Goal: Task Accomplishment & Management: Manage account settings

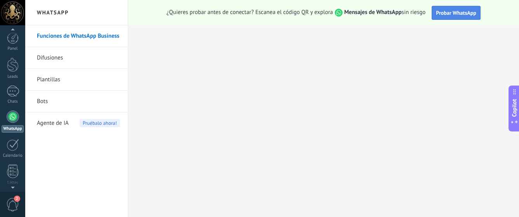
scroll to position [22, 0]
click at [442, 14] on span "Probar WhatsApp" at bounding box center [456, 12] width 40 height 7
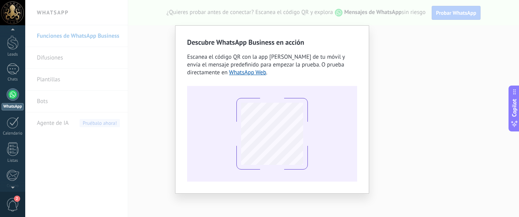
click at [427, 56] on div "Descubre WhatsApp Business en acción Escanea el código QR con la app [PERSON_NA…" at bounding box center [272, 108] width 494 height 217
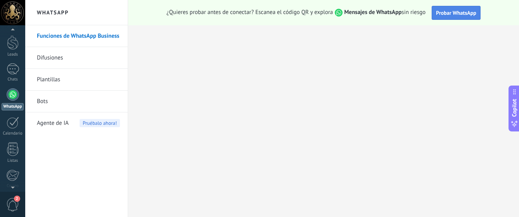
click at [440, 17] on button "Probar WhatsApp" at bounding box center [455, 13] width 49 height 14
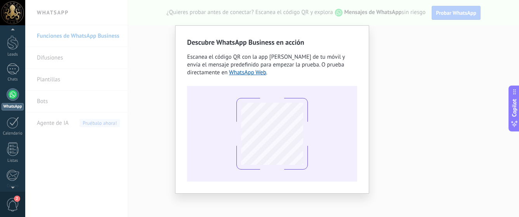
click at [386, 95] on div "Descubre WhatsApp Business en acción Escanea el código QR con la app [PERSON_NA…" at bounding box center [272, 108] width 494 height 217
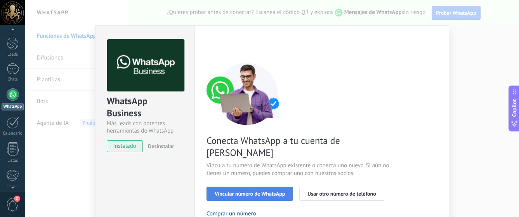
click at [258, 191] on span "Vincular número de WhatsApp" at bounding box center [250, 193] width 70 height 5
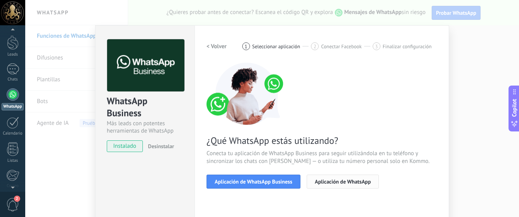
click at [327, 182] on span "Aplicación de WhatsApp" at bounding box center [343, 180] width 56 height 5
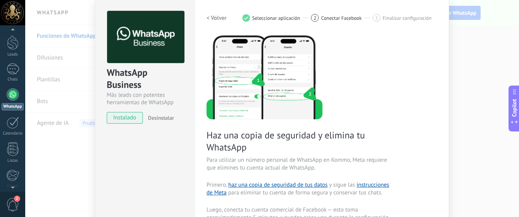
scroll to position [0, 0]
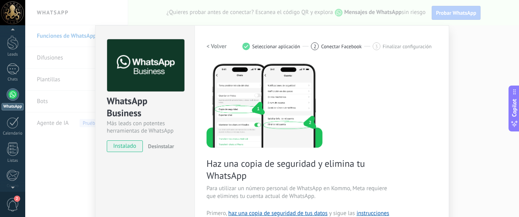
click at [466, 59] on div "WhatsApp Business Más leads con potentes herramientas de WhatsApp instalado Des…" at bounding box center [272, 108] width 494 height 217
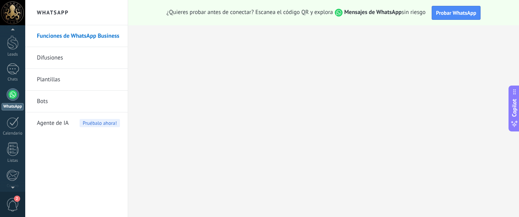
click at [12, 94] on div at bounding box center [13, 94] width 12 height 12
click at [71, 62] on link "Difusiones" at bounding box center [78, 58] width 83 height 22
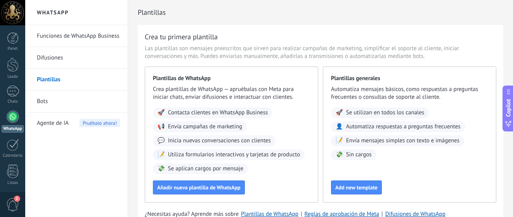
click at [64, 103] on link "Bots" at bounding box center [78, 101] width 83 height 22
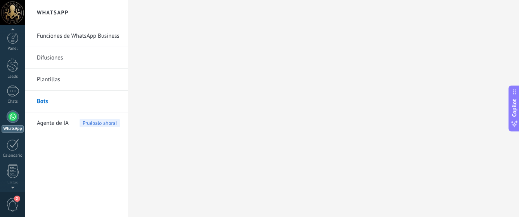
click at [17, 91] on div "Panel Leads Chats WhatsApp Clientes" at bounding box center [12, 164] width 25 height 265
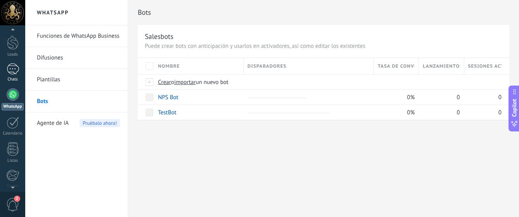
click at [11, 66] on div at bounding box center [13, 68] width 12 height 11
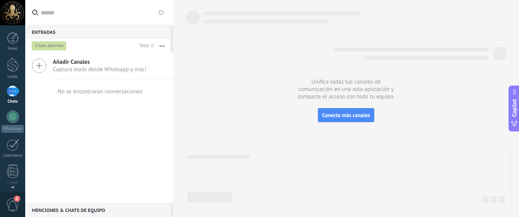
click at [39, 44] on div "Chats abiertos" at bounding box center [49, 45] width 35 height 9
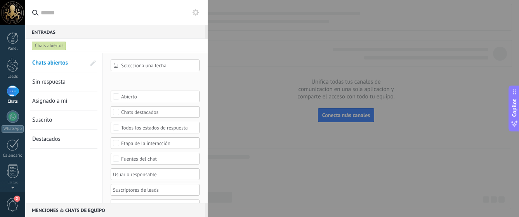
click at [59, 64] on span "Chats abiertos" at bounding box center [50, 62] width 36 height 7
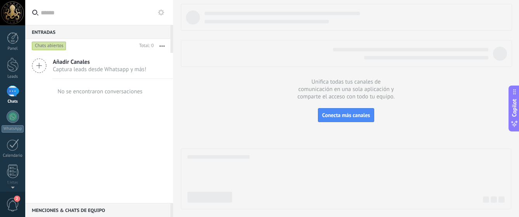
click at [46, 64] on icon at bounding box center [39, 65] width 15 height 15
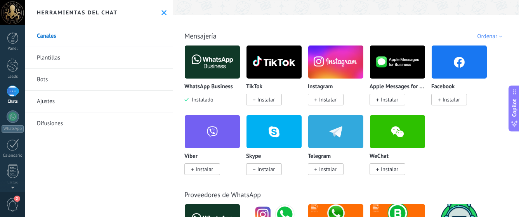
scroll to position [104, 0]
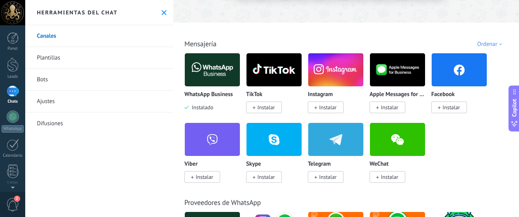
click at [494, 46] on div "Ordenar" at bounding box center [491, 43] width 28 height 7
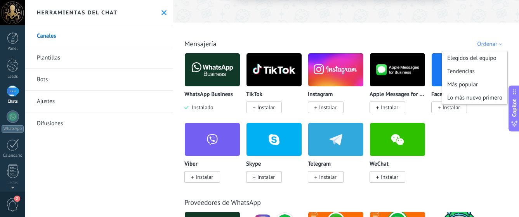
click at [468, 145] on div "WhatsApp Business Instalado TikTok Instalar Instagram Instalar Apple Messages f…" at bounding box center [349, 122] width 331 height 139
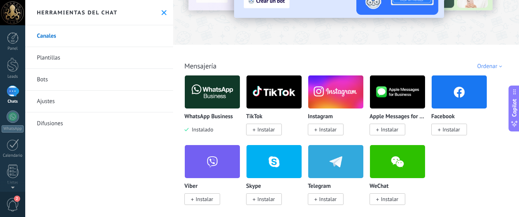
scroll to position [78, 0]
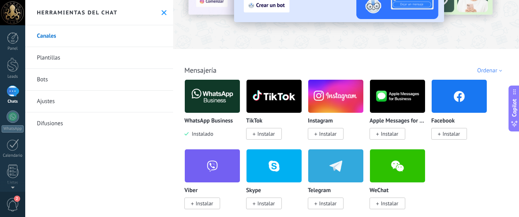
click at [208, 96] on img at bounding box center [212, 96] width 55 height 38
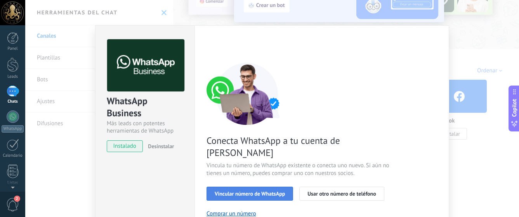
click at [251, 191] on span "Vincular número de WhatsApp" at bounding box center [250, 193] width 70 height 5
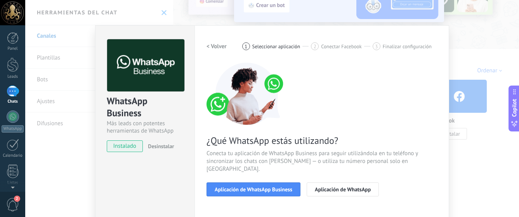
click at [251, 186] on span "Aplicación de WhatsApp Business" at bounding box center [254, 188] width 78 height 5
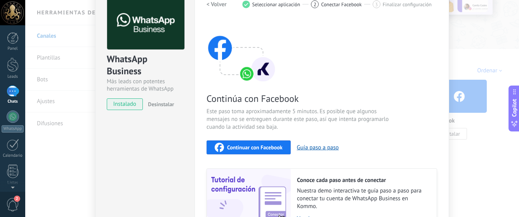
scroll to position [26, 0]
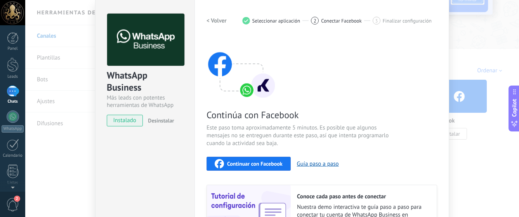
click at [264, 163] on span "Continuar con Facebook" at bounding box center [254, 163] width 55 height 5
drag, startPoint x: 439, startPoint y: 25, endPoint x: 462, endPoint y: 13, distance: 26.4
click at [440, 24] on div "Configuraciones Autorizaciones Esta pestaña registra a los usuarios que han con…" at bounding box center [321, 141] width 255 height 282
click at [465, 12] on div "WhatsApp Business Más leads con potentes herramientas de WhatsApp instalado Des…" at bounding box center [272, 108] width 494 height 217
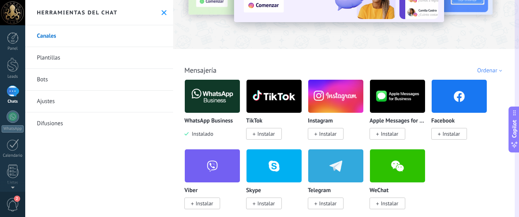
drag, startPoint x: 510, startPoint y: 101, endPoint x: 508, endPoint y: 123, distance: 21.5
click at [508, 0] on div "Entradas 0 Chats abiertos Total: 0 Silenciar Acciones múltiples Ordenar Más rec…" at bounding box center [272, 0] width 494 height 0
drag, startPoint x: 509, startPoint y: 123, endPoint x: 504, endPoint y: 155, distance: 32.5
click at [504, 0] on div "Entradas 0 Chats abiertos Total: 0 Silenciar Acciones múltiples Ordenar Más rec…" at bounding box center [272, 0] width 494 height 0
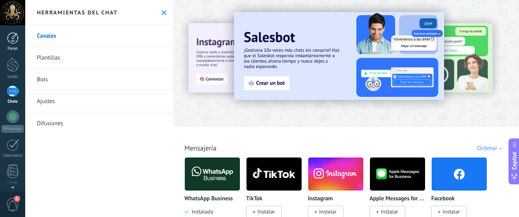
click at [13, 39] on div at bounding box center [13, 38] width 12 height 12
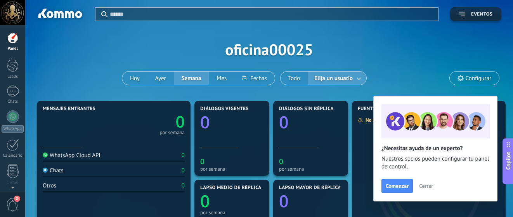
click at [346, 77] on span "Elija un usuario" at bounding box center [334, 78] width 42 height 10
click at [358, 79] on link at bounding box center [359, 78] width 14 height 13
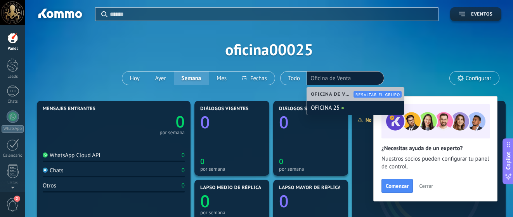
click at [404, 40] on div "Aplicar Eventos oficina00025 Hoy Ayer Semana Mes Todo Elija un usuario Oficina …" at bounding box center [269, 49] width 464 height 99
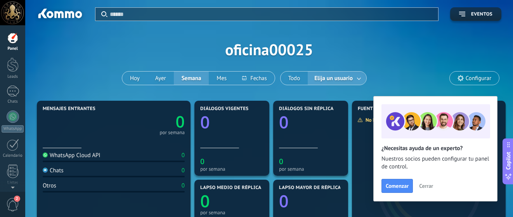
click at [469, 80] on span "Configurar" at bounding box center [479, 78] width 26 height 7
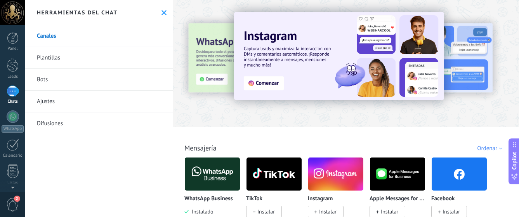
click at [163, 14] on use at bounding box center [163, 12] width 5 height 5
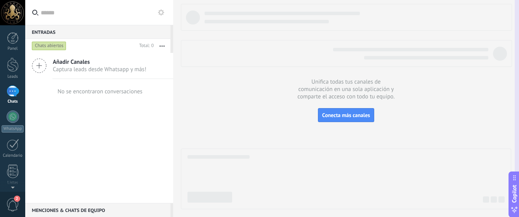
drag, startPoint x: 509, startPoint y: 147, endPoint x: 506, endPoint y: 190, distance: 42.4
click at [506, 0] on div "Entradas 0 Chats abiertos Total: 0 Silenciar Acciones múltiples Ordenar Más rec…" at bounding box center [272, 0] width 494 height 0
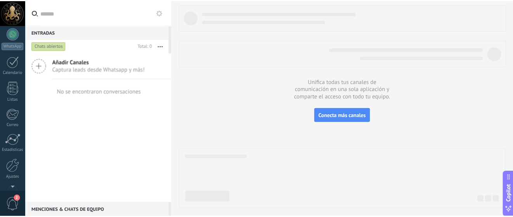
scroll to position [106, 0]
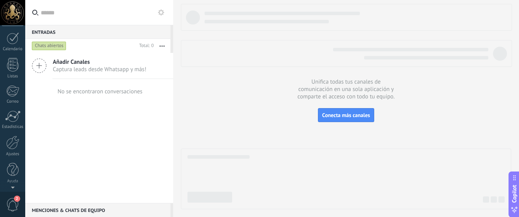
click at [7, 207] on span "2" at bounding box center [12, 204] width 13 height 14
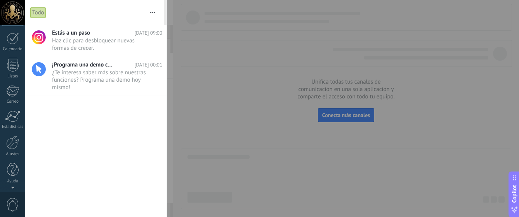
click at [11, 202] on span "0" at bounding box center [12, 204] width 13 height 14
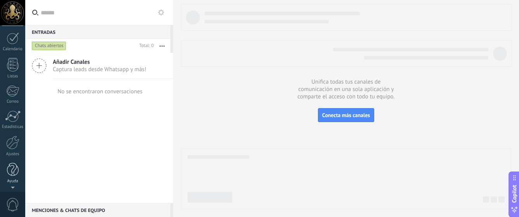
click at [10, 170] on div at bounding box center [13, 170] width 12 height 14
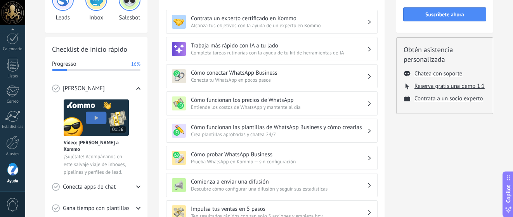
scroll to position [71, 0]
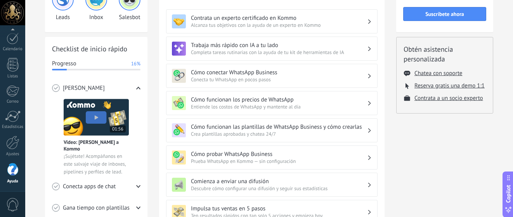
click at [366, 74] on h3 "Cómo conectar WhatsApp Business" at bounding box center [279, 72] width 176 height 7
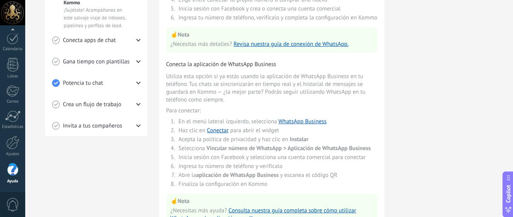
scroll to position [234, 0]
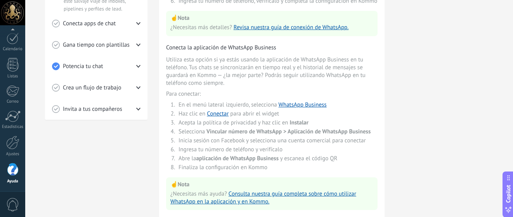
click at [123, 92] on div "Crea un flujo de trabajo" at bounding box center [96, 87] width 88 height 21
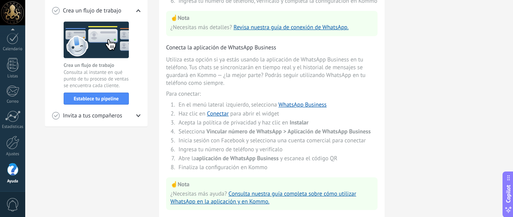
click at [128, 113] on div "Invita a tus compañeros" at bounding box center [96, 115] width 88 height 21
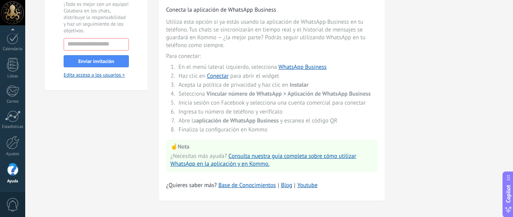
scroll to position [277, 0]
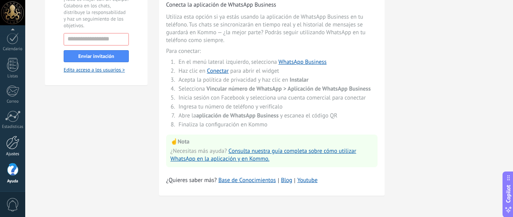
click at [12, 144] on div at bounding box center [12, 142] width 13 height 14
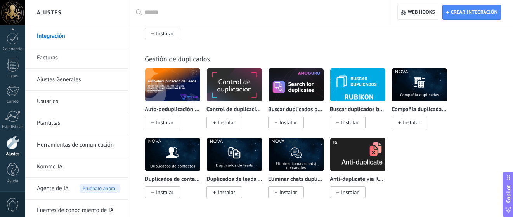
click at [89, 81] on link "Ajustes Generales" at bounding box center [78, 80] width 83 height 22
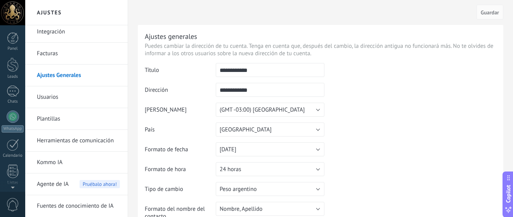
click at [12, 6] on div at bounding box center [12, 12] width 25 height 25
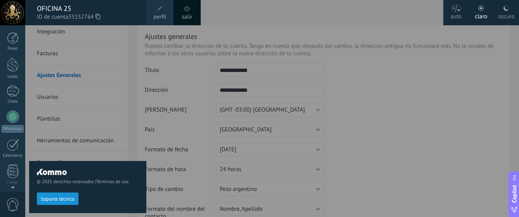
click at [186, 8] on span at bounding box center [186, 8] width 5 height 6
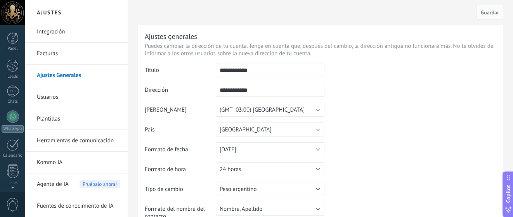
scroll to position [106, 0]
